Goal: Information Seeking & Learning: Learn about a topic

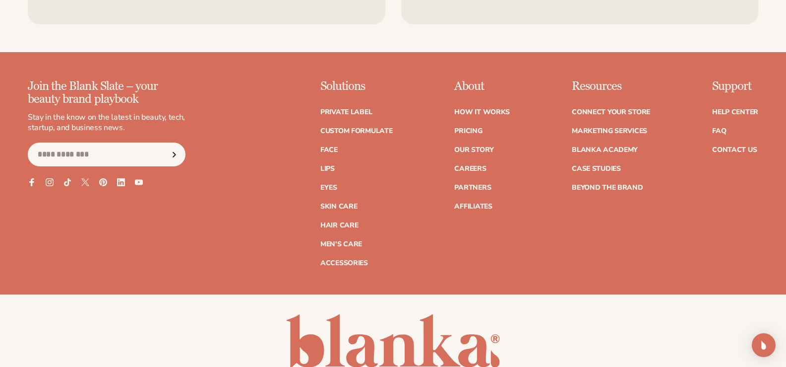
scroll to position [4369, 0]
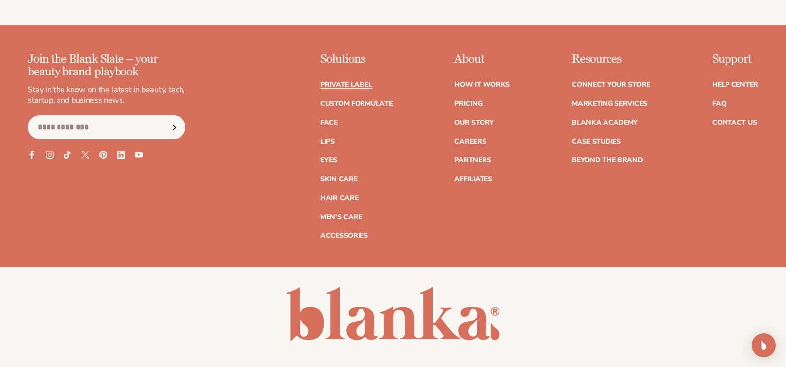
click at [344, 88] on link "Private label" at bounding box center [347, 84] width 52 height 7
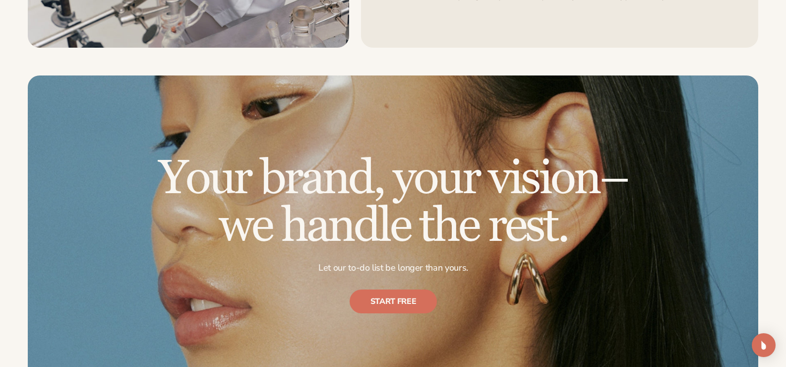
drag, startPoint x: 793, startPoint y: 180, endPoint x: 793, endPoint y: 238, distance: 58.1
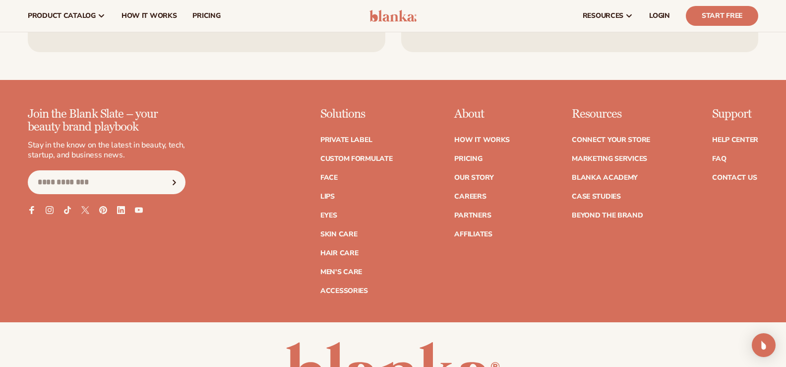
scroll to position [2080, 0]
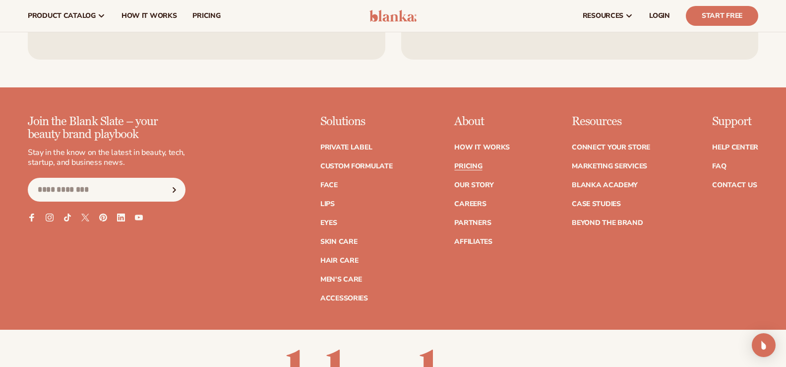
click at [477, 166] on link "Pricing" at bounding box center [468, 166] width 28 height 7
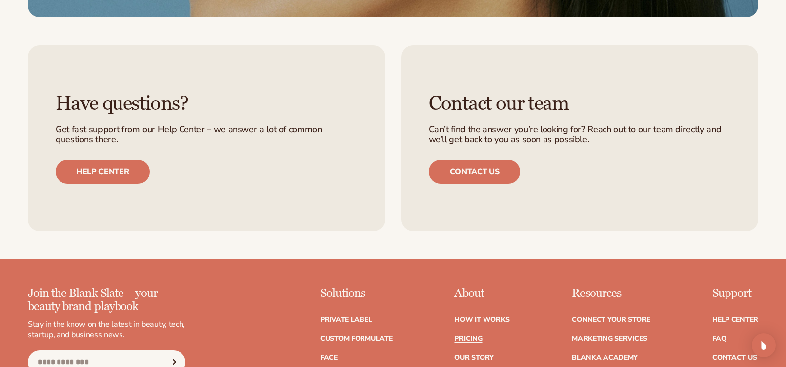
scroll to position [2201, 0]
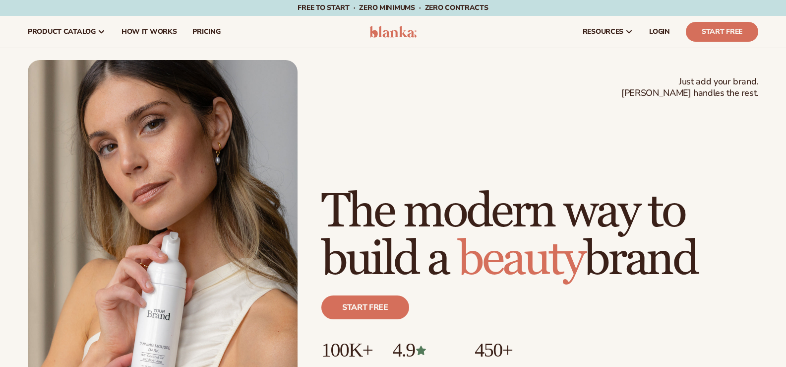
scroll to position [4369, 0]
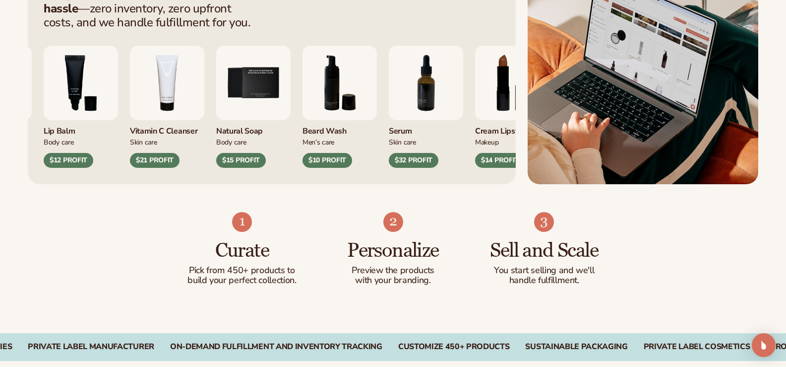
scroll to position [612, 0]
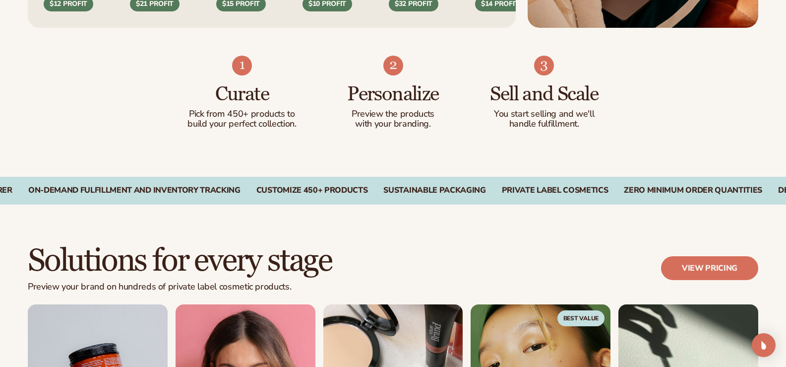
drag, startPoint x: 793, startPoint y: 20, endPoint x: 793, endPoint y: 65, distance: 44.7
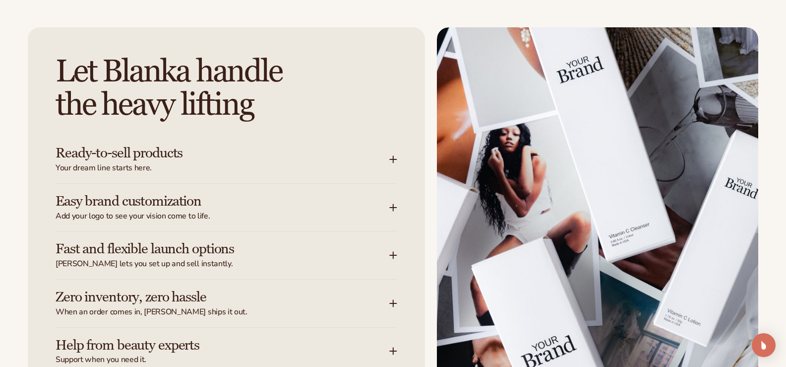
scroll to position [1183, 0]
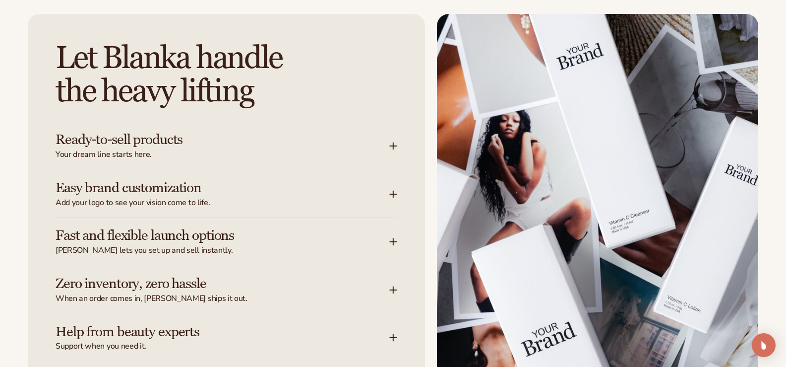
click at [395, 146] on icon at bounding box center [393, 146] width 8 height 8
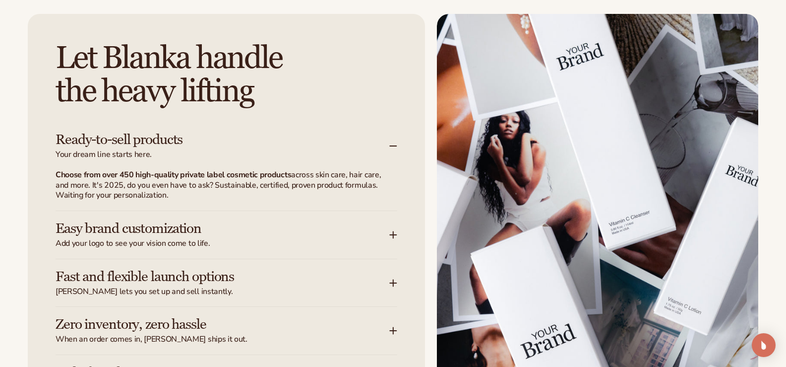
click at [395, 146] on icon at bounding box center [393, 146] width 8 height 8
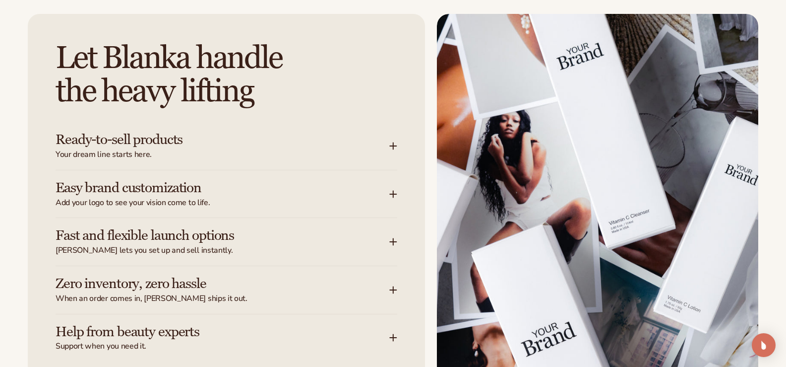
click at [393, 191] on icon at bounding box center [393, 194] width 0 height 6
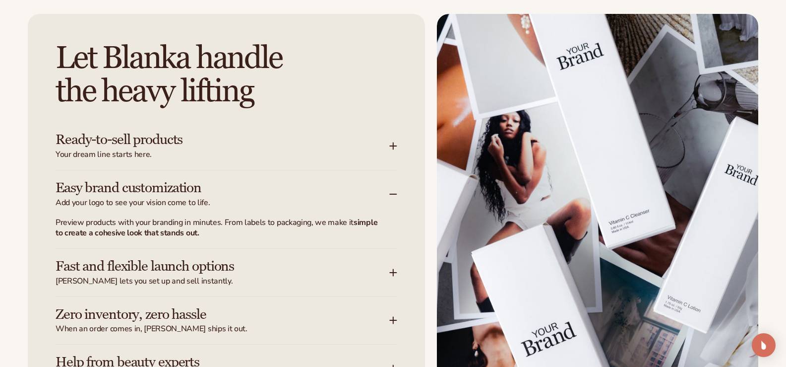
click at [393, 191] on icon at bounding box center [393, 194] width 8 height 8
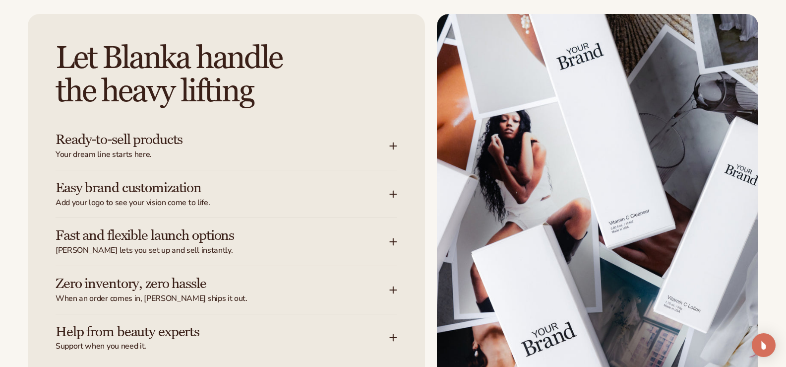
click at [398, 243] on div "Let [PERSON_NAME] handle the heavy lifting Ready-to-sell products Your dream li…" at bounding box center [226, 216] width 397 height 404
click at [391, 243] on icon at bounding box center [393, 242] width 8 height 8
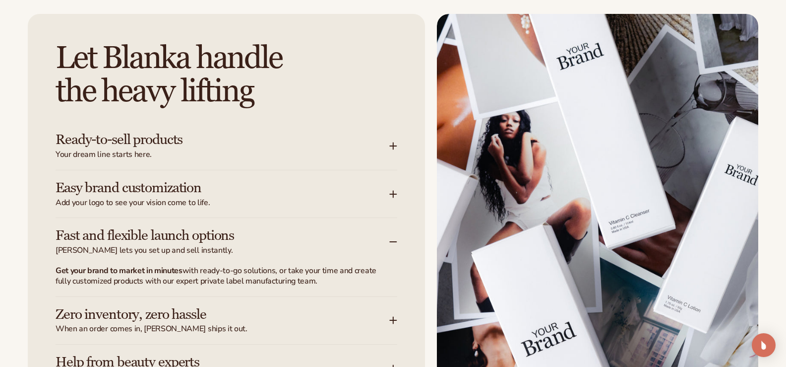
click at [391, 243] on icon at bounding box center [393, 242] width 8 height 8
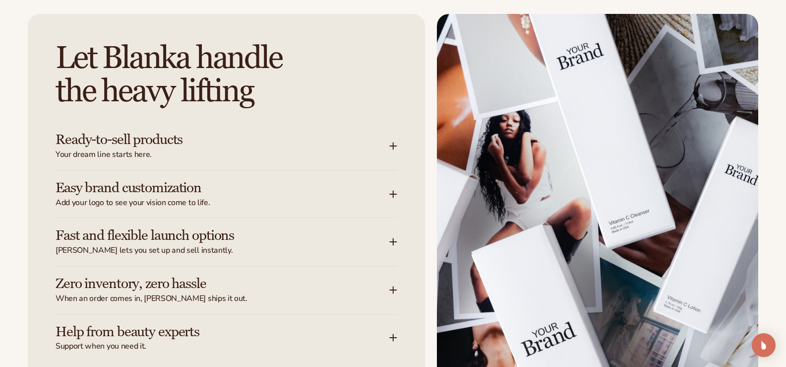
click at [396, 290] on icon at bounding box center [393, 290] width 6 height 0
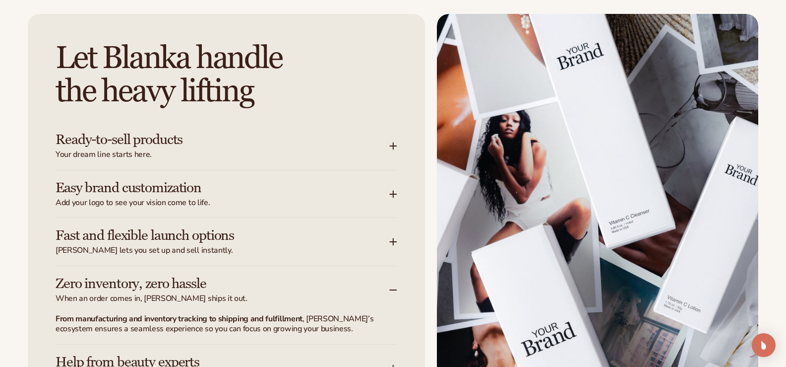
click at [396, 290] on icon at bounding box center [393, 290] width 6 height 0
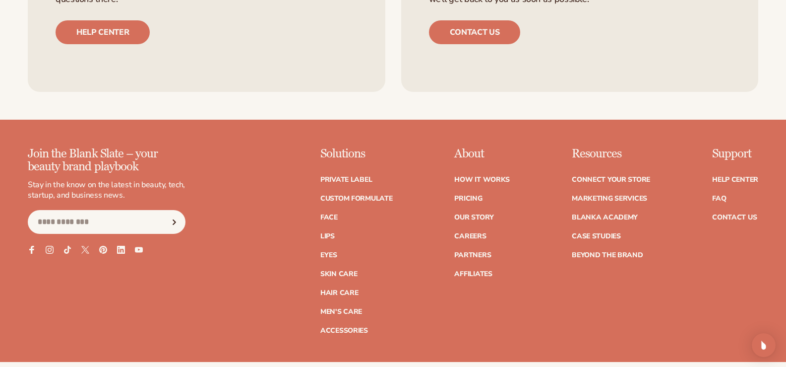
scroll to position [4281, 0]
